Goal: Information Seeking & Learning: Understand process/instructions

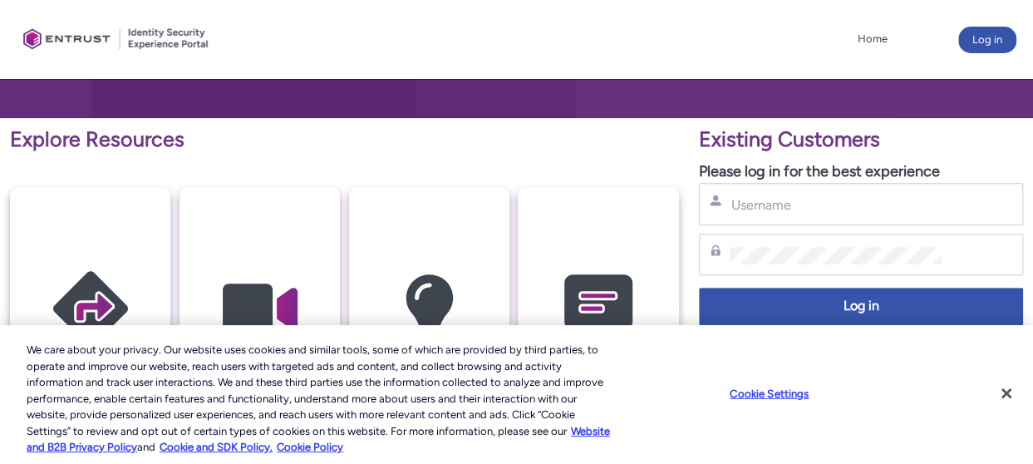
scroll to position [252, 0]
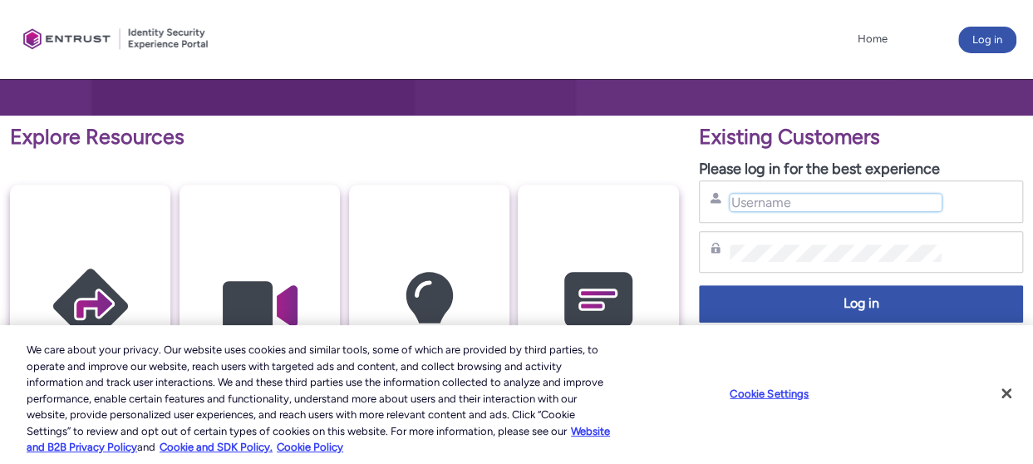
click at [861, 199] on input "Username" at bounding box center [836, 202] width 212 height 17
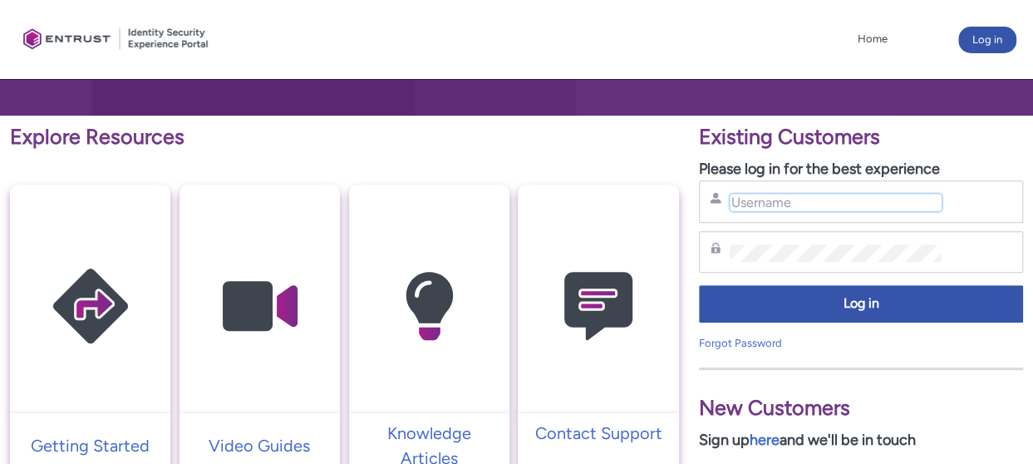
click at [861, 199] on input "Username" at bounding box center [836, 202] width 212 height 17
type input "jchadwick@excelcarepines.com"
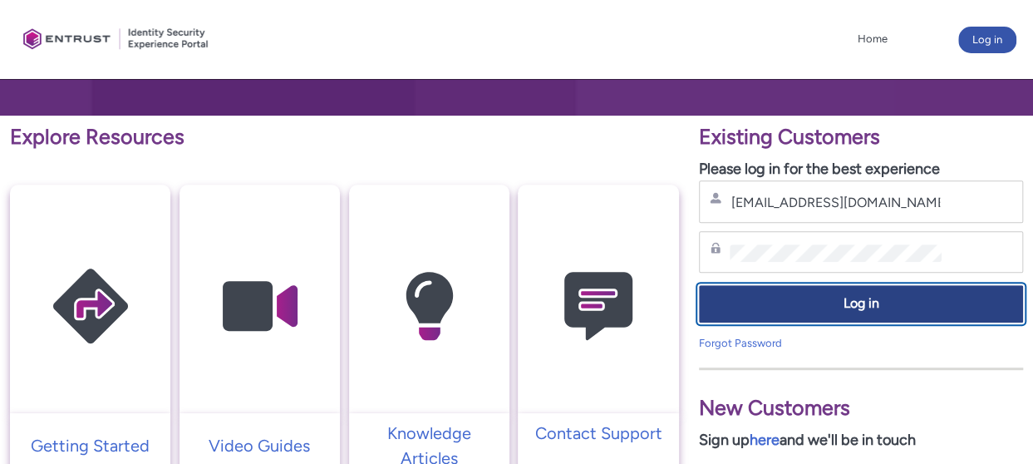
click at [884, 297] on span "Log in" at bounding box center [861, 303] width 303 height 19
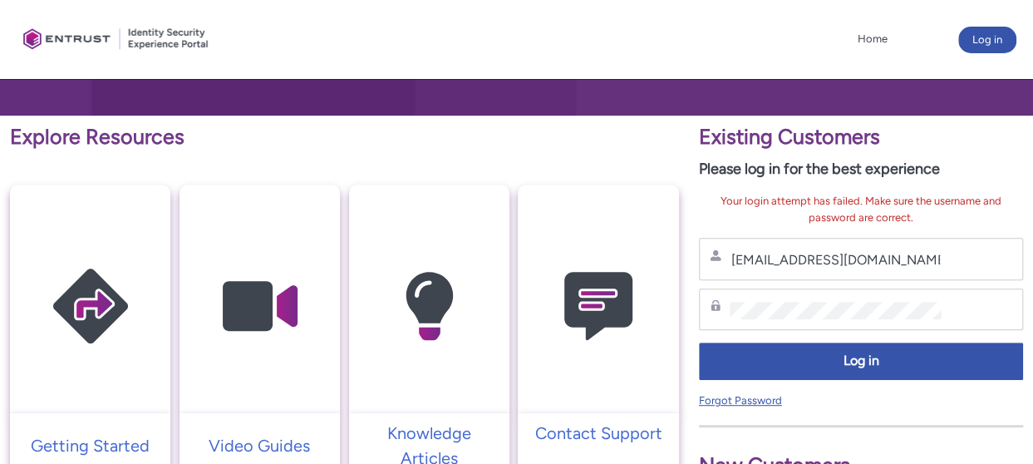
click at [752, 402] on link "Forgot Password" at bounding box center [740, 400] width 83 height 12
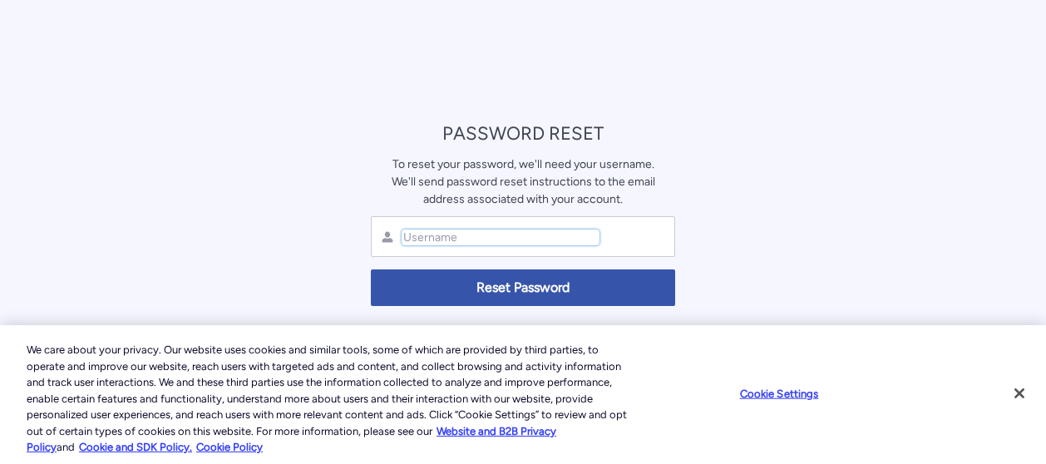
click at [498, 232] on input "text" at bounding box center [500, 237] width 198 height 16
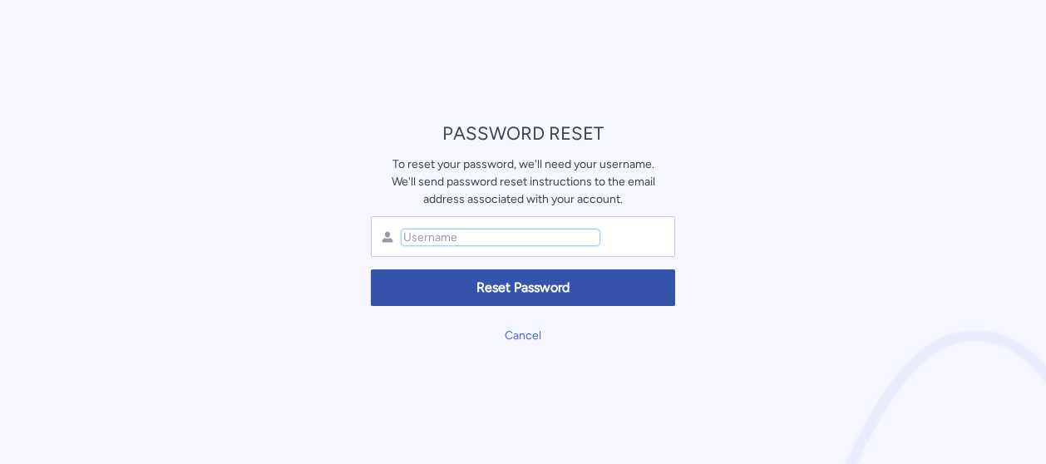
click at [498, 232] on input "text" at bounding box center [500, 237] width 198 height 16
click at [424, 237] on input "text" at bounding box center [500, 237] width 198 height 16
type input "S"
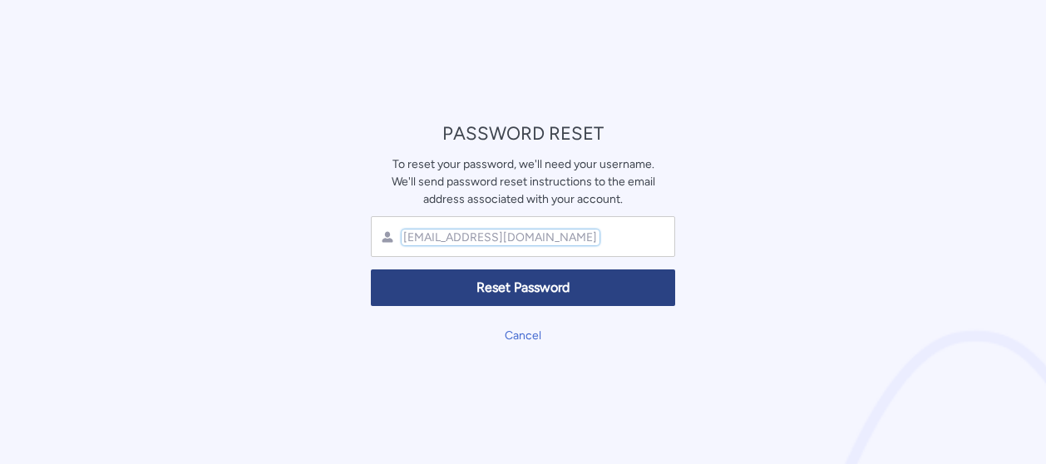
type input "jchadwick@excelcarepines.com"
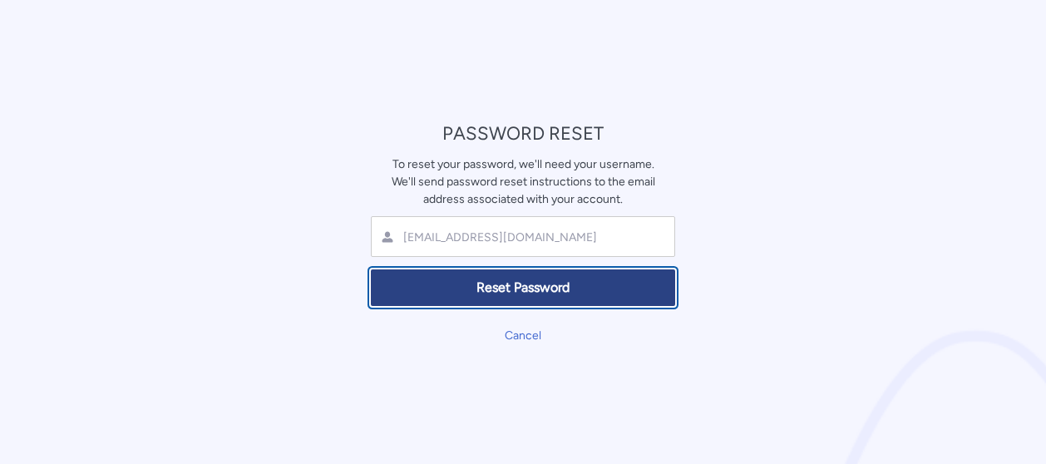
click at [524, 274] on button "Reset Password" at bounding box center [523, 287] width 304 height 37
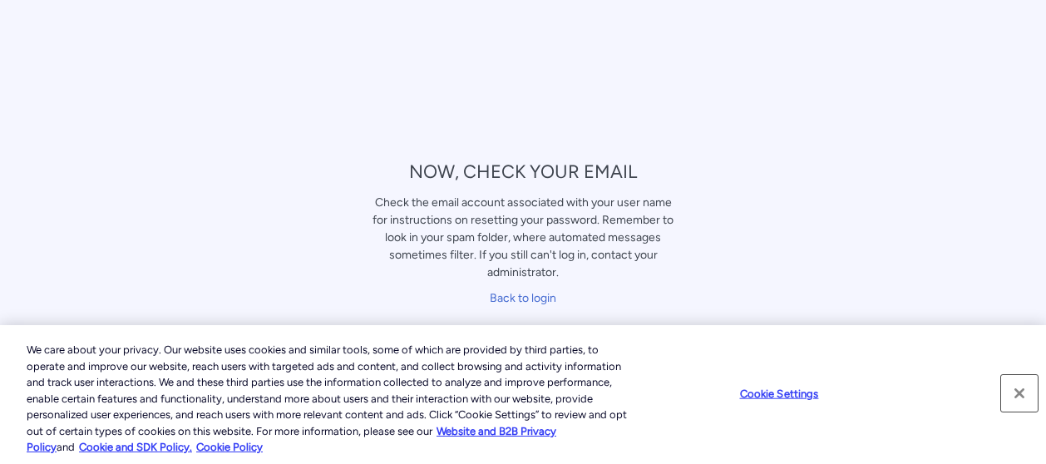
click at [1011, 394] on button "Close" at bounding box center [1019, 393] width 37 height 37
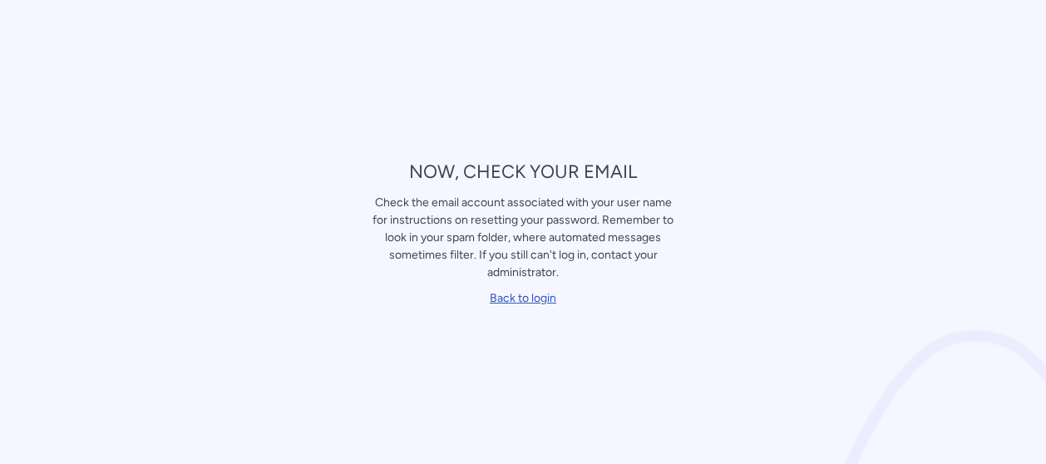
click at [535, 296] on link "Back to login" at bounding box center [523, 298] width 66 height 14
click at [537, 293] on link "Back to login" at bounding box center [523, 298] width 66 height 14
click at [541, 298] on link "Back to login" at bounding box center [523, 298] width 66 height 14
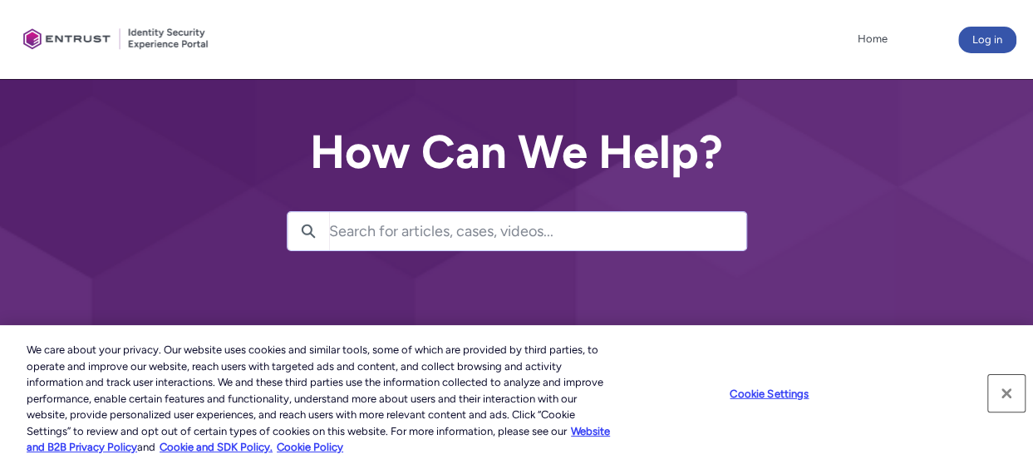
click at [1007, 394] on button "Close" at bounding box center [1006, 393] width 37 height 37
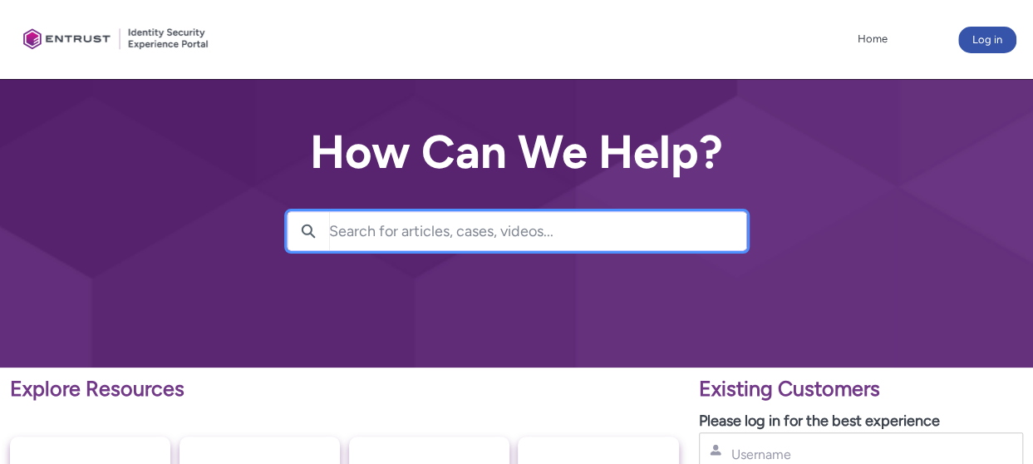
click at [418, 233] on input "Search for articles, cases, videos..." at bounding box center [537, 231] width 417 height 38
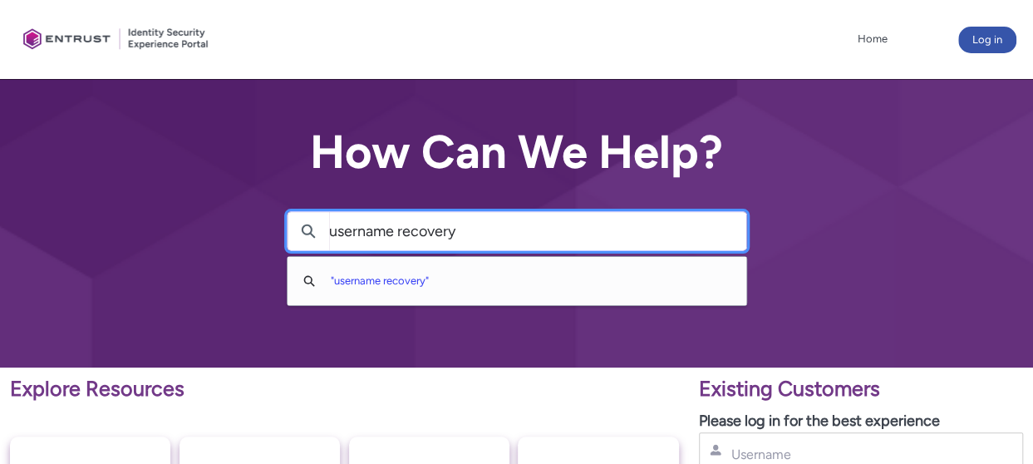
type input "username recovery"
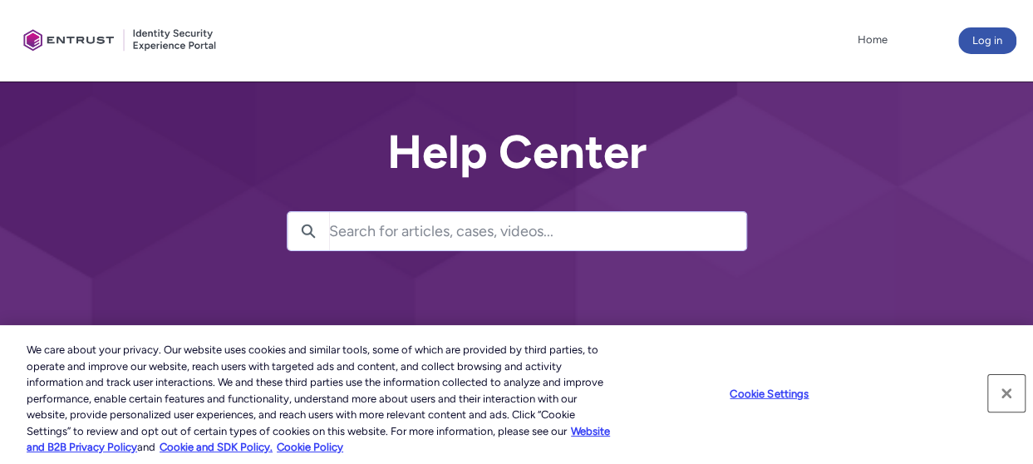
click at [1007, 392] on button "Close" at bounding box center [1006, 393] width 37 height 37
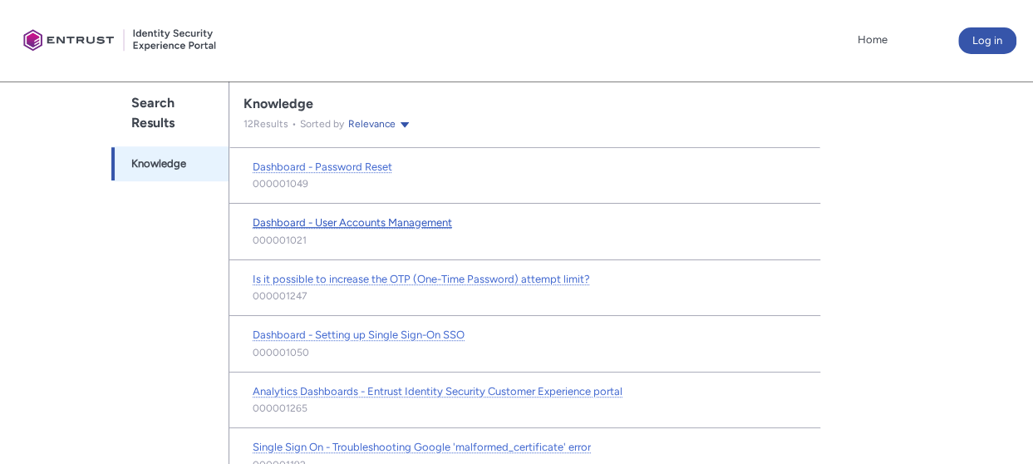
scroll to position [360, 0]
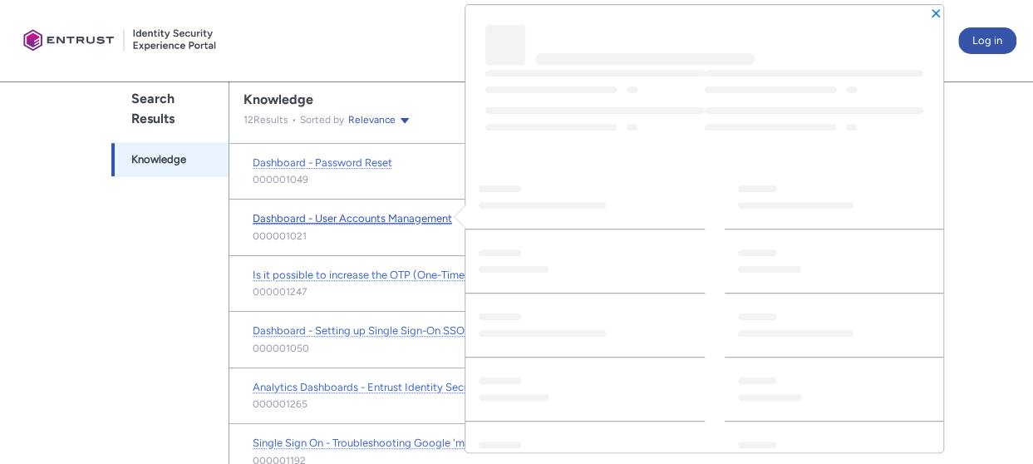
click at [381, 224] on link "Dashboard - User Accounts Management" at bounding box center [352, 218] width 199 height 17
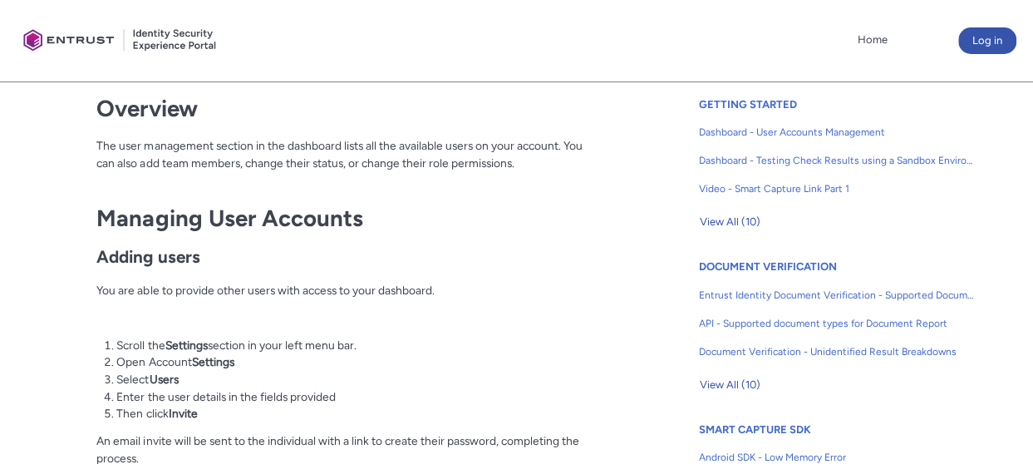
scroll to position [446, 0]
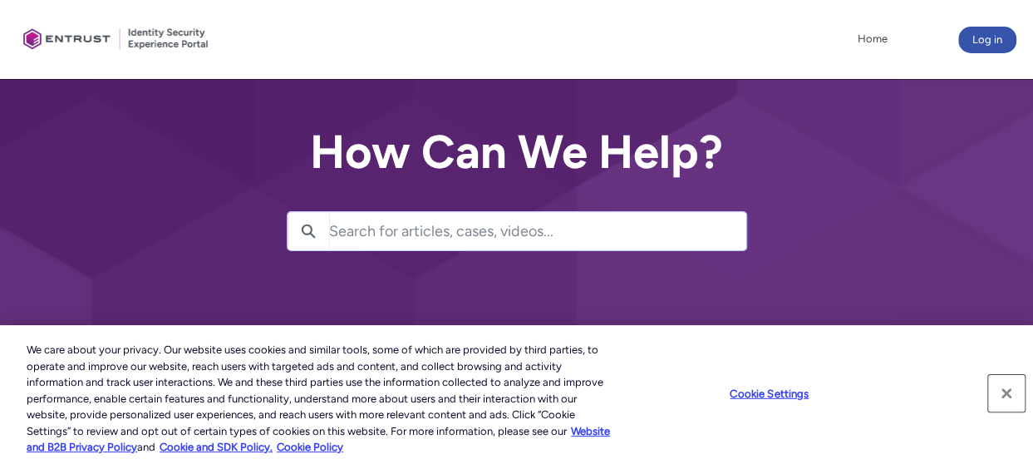
click at [1009, 391] on button "Close" at bounding box center [1006, 393] width 37 height 37
